Goal: Task Accomplishment & Management: Manage account settings

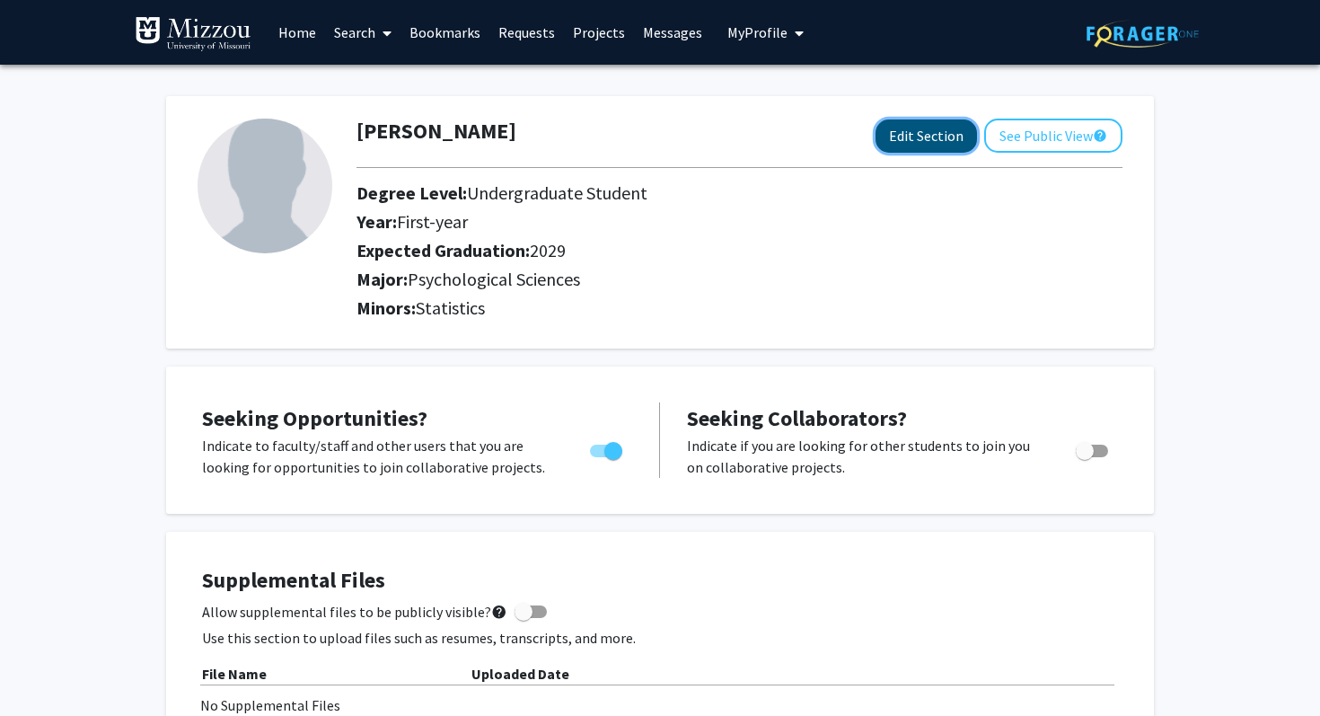
click at [621, 136] on button "Edit Section" at bounding box center [925, 135] width 101 height 33
select select "first-year"
select select "2029"
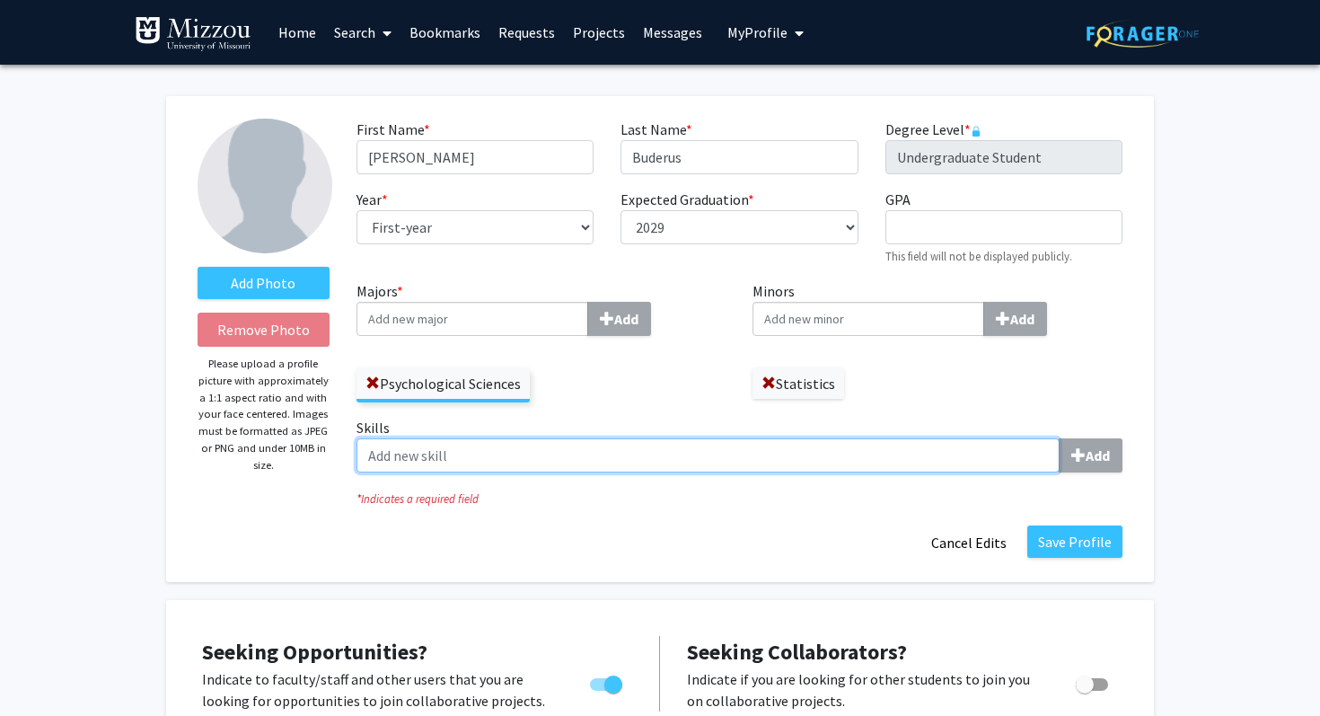
click at [447, 450] on input "Skills Add" at bounding box center [707, 455] width 703 height 34
type input "n"
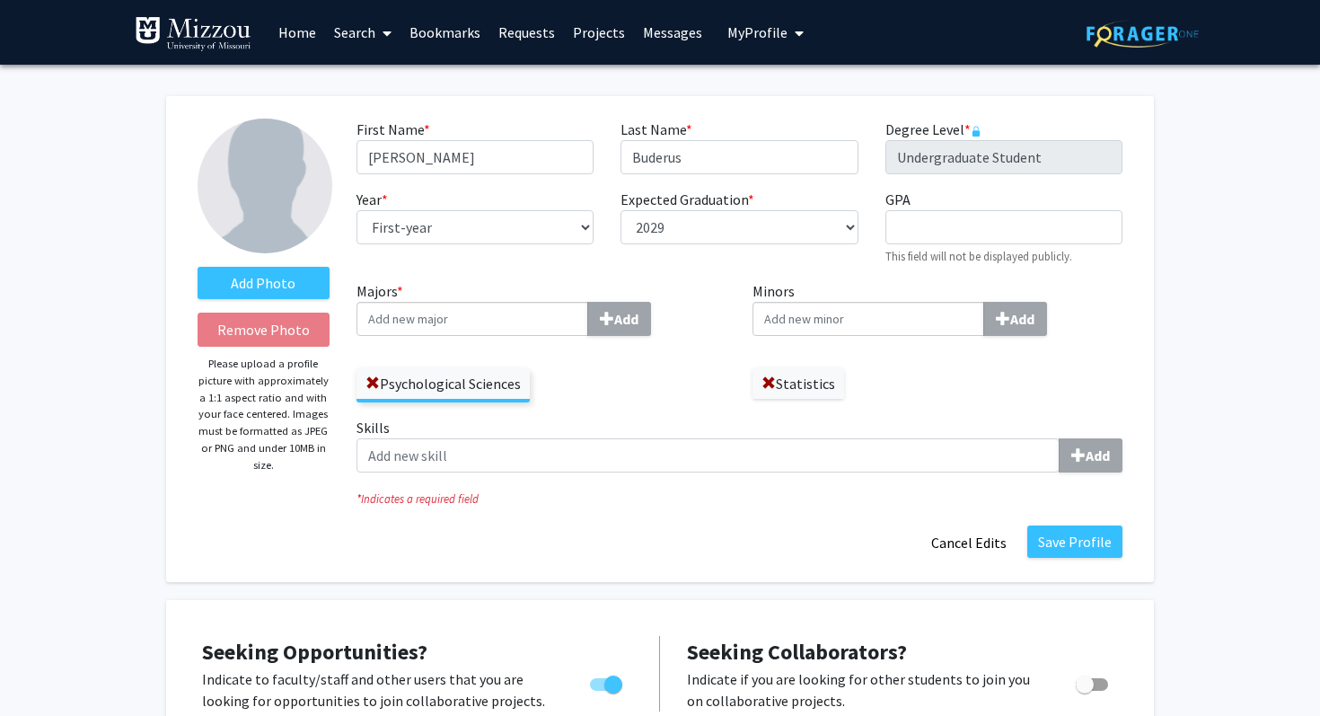
click at [324, 492] on div "Add Photo Remove Photo Please upload a profile picture with approximately a 1:1…" at bounding box center [263, 339] width 159 height 441
click at [211, 281] on label "Add Photo" at bounding box center [264, 283] width 132 height 32
click at [0, 0] on input "Add Photo" at bounding box center [0, 0] width 0 height 0
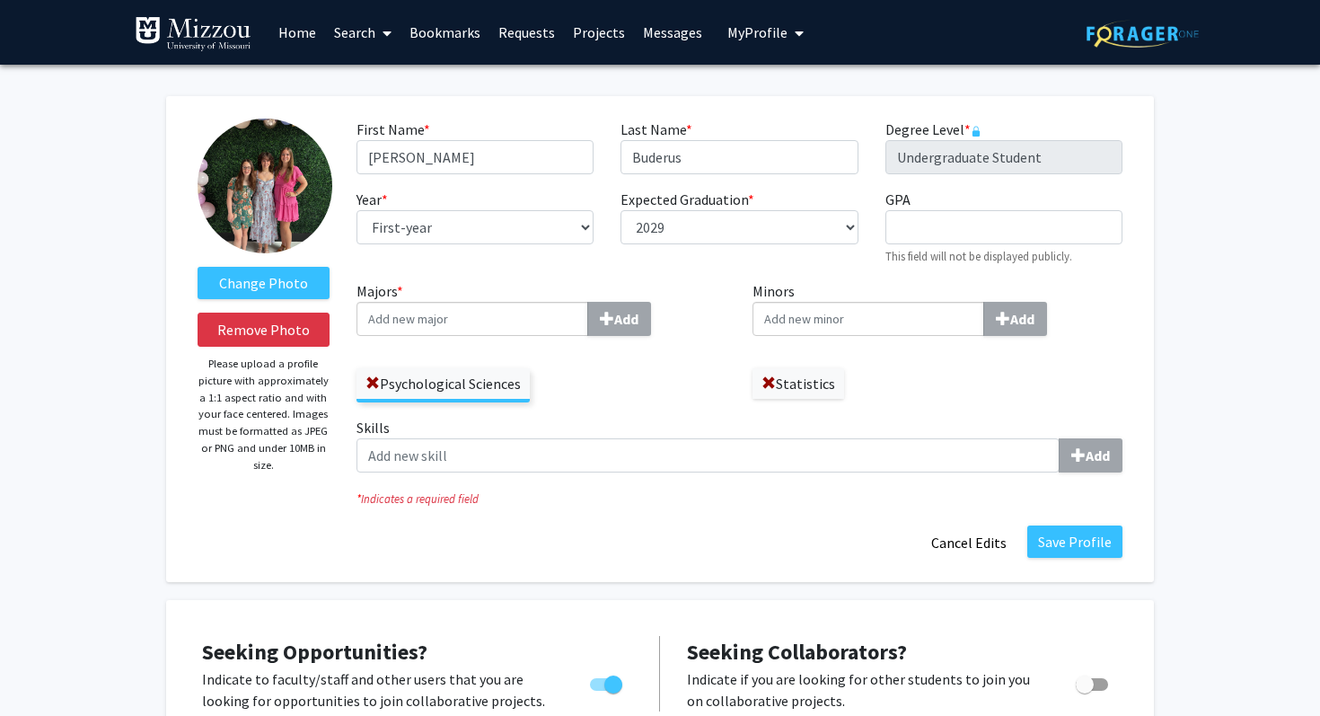
click at [266, 209] on img at bounding box center [265, 186] width 135 height 135
click at [276, 283] on label "Change Photo" at bounding box center [264, 283] width 132 height 32
click at [0, 0] on input "Change Photo" at bounding box center [0, 0] width 0 height 0
click at [268, 285] on label "Change Photo" at bounding box center [264, 283] width 132 height 32
click at [0, 0] on input "Change Photo" at bounding box center [0, 0] width 0 height 0
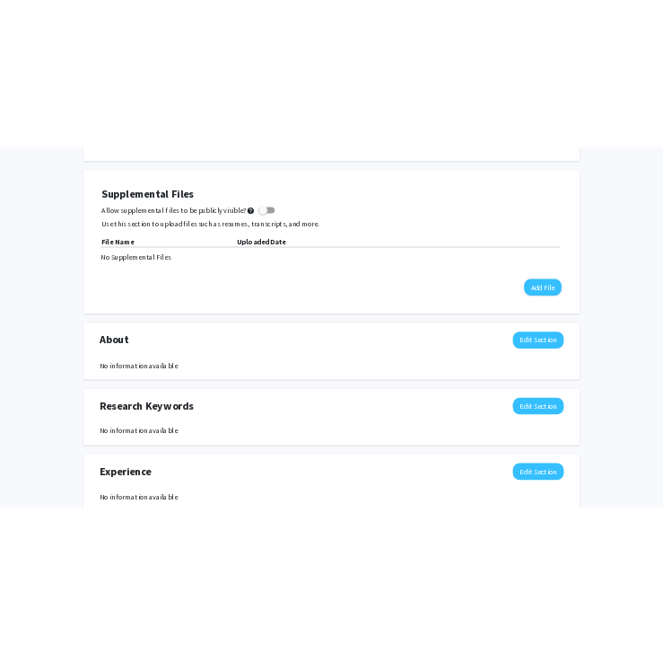
scroll to position [722, 0]
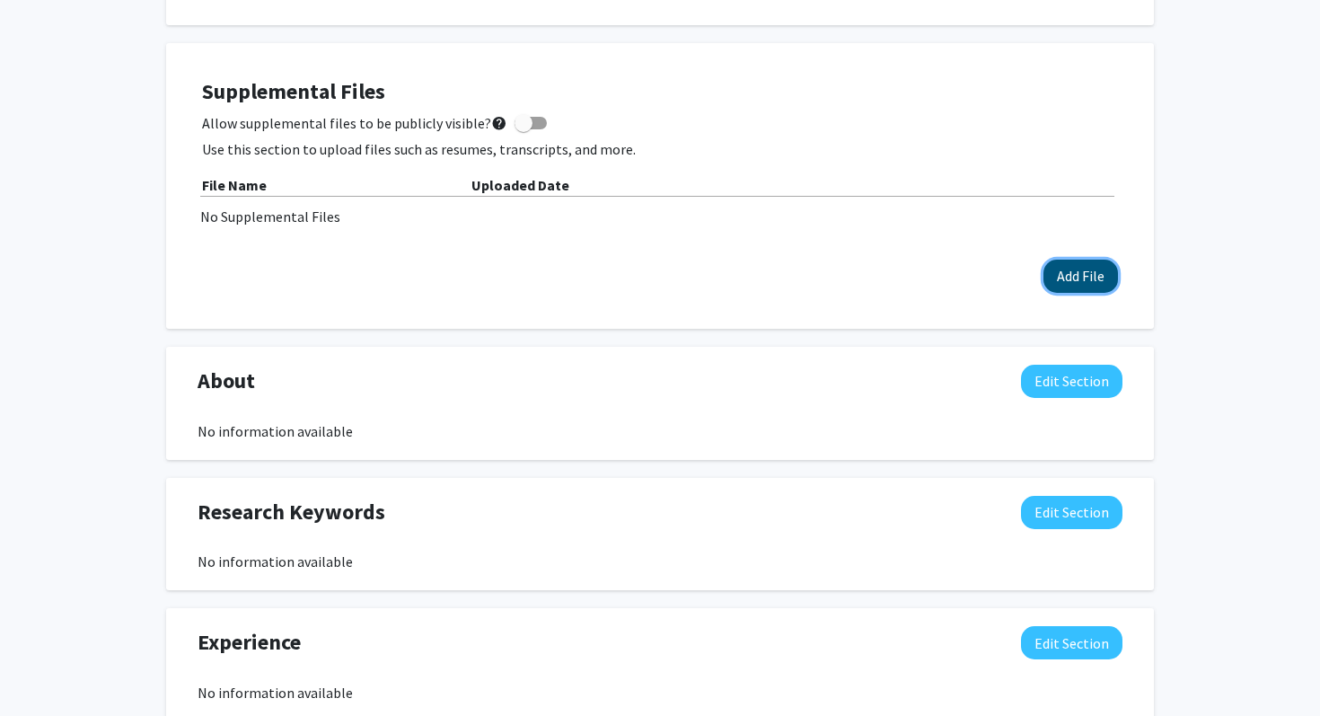
click at [621, 285] on button "Add File" at bounding box center [1080, 275] width 75 height 33
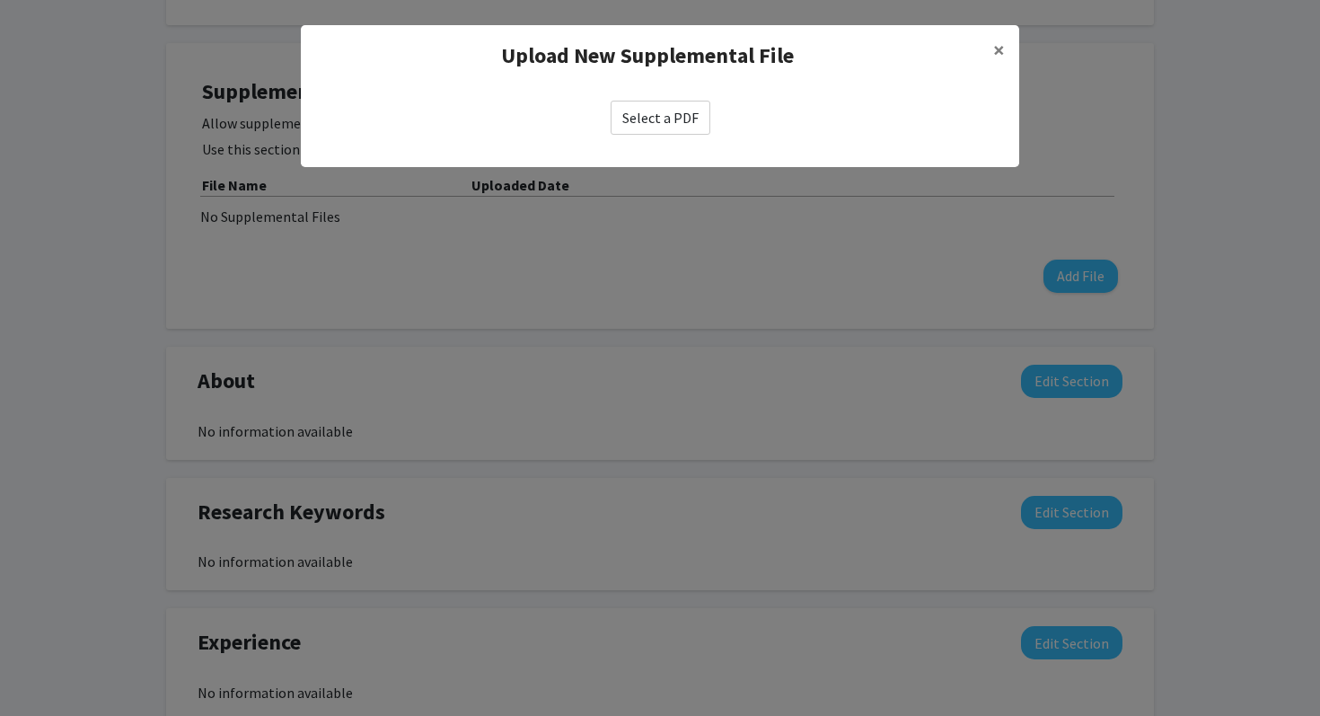
click at [621, 119] on label "Select a PDF" at bounding box center [660, 118] width 100 height 34
click at [0, 0] on input "Select a PDF" at bounding box center [0, 0] width 0 height 0
click at [621, 52] on span "×" at bounding box center [999, 50] width 12 height 28
